Goal: Navigation & Orientation: Find specific page/section

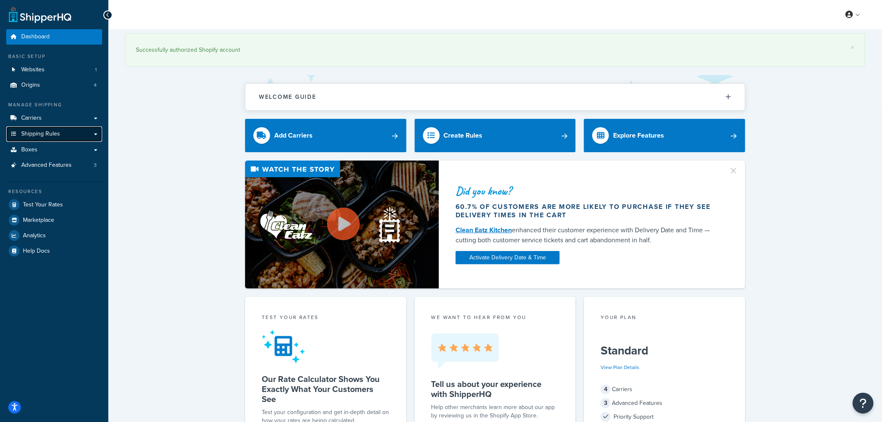
click at [35, 133] on span "Shipping Rules" at bounding box center [40, 134] width 39 height 7
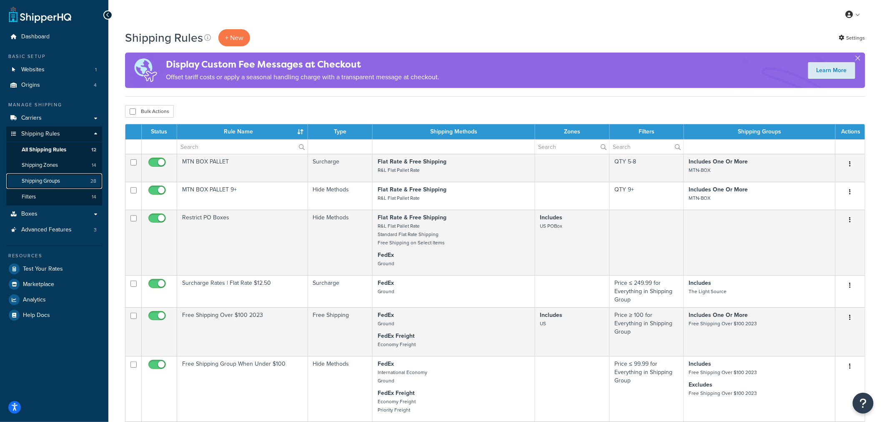
click at [44, 181] on span "Shipping Groups" at bounding box center [41, 181] width 38 height 7
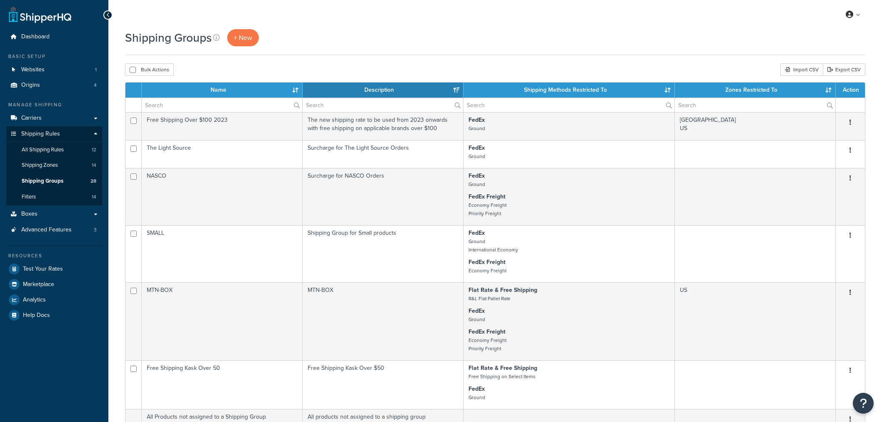
select select "15"
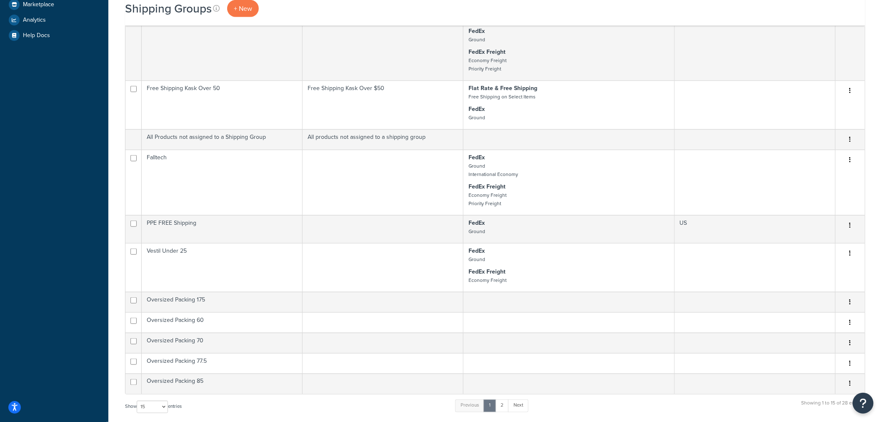
scroll to position [285, 0]
